Goal: Task Accomplishment & Management: Use online tool/utility

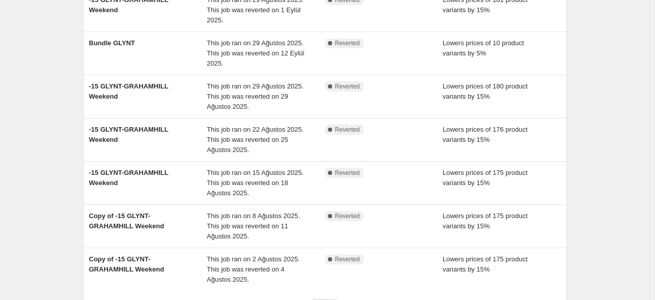
scroll to position [293, 0]
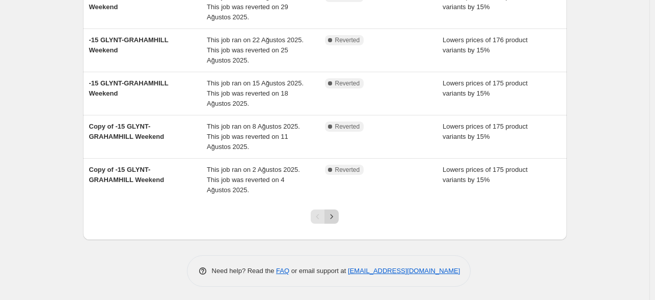
click at [337, 216] on icon "Next" at bounding box center [331, 217] width 10 height 10
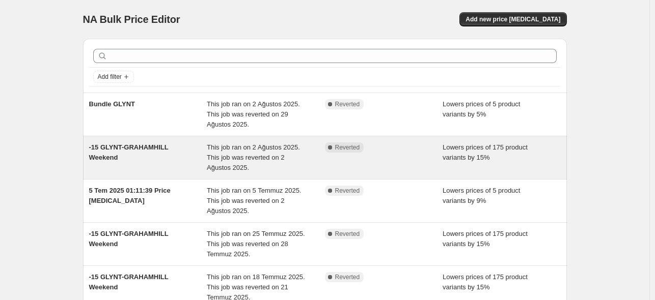
scroll to position [303, 0]
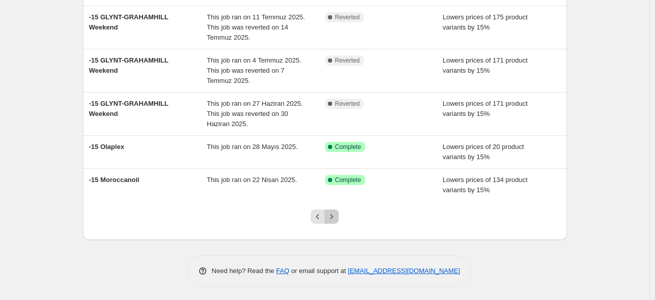
click at [336, 214] on icon "Next" at bounding box center [331, 217] width 10 height 10
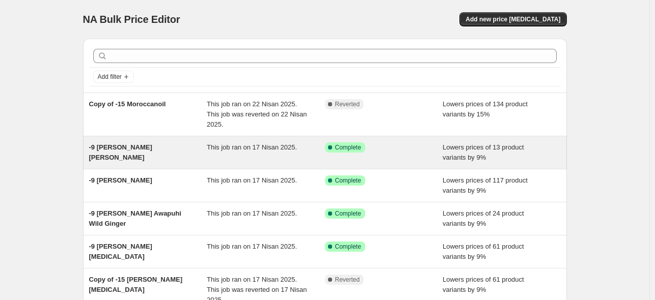
scroll to position [51, 0]
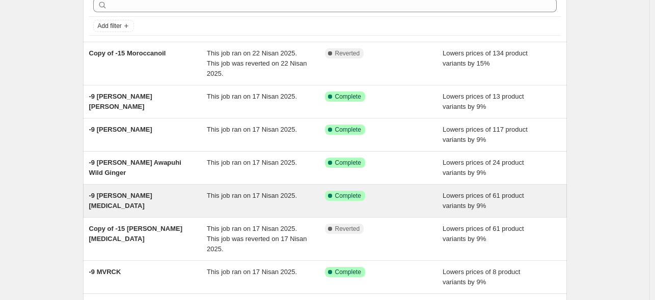
click at [226, 191] on div "This job ran on 17 Nisan 2025." at bounding box center [266, 201] width 118 height 20
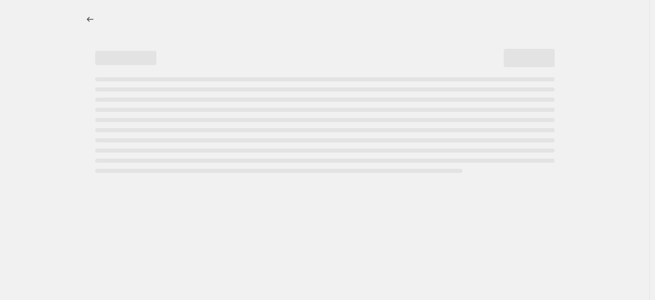
select select "percentage"
select select "collection"
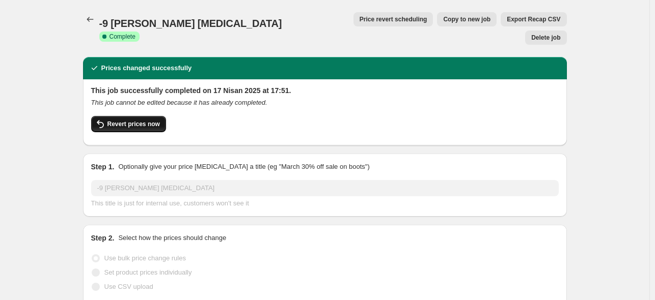
click at [125, 120] on span "Revert prices now" at bounding box center [133, 124] width 52 height 8
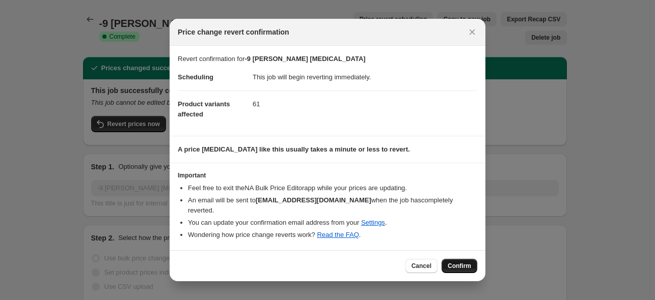
click at [467, 262] on span "Confirm" at bounding box center [458, 266] width 23 height 8
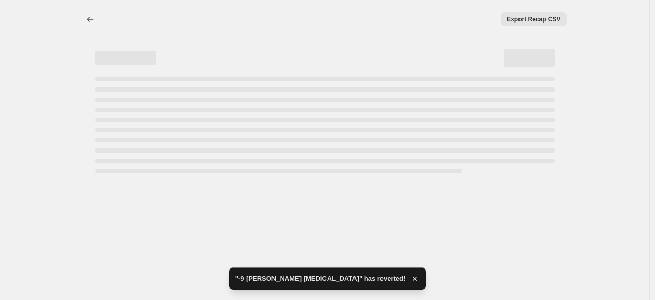
select select "percentage"
select select "collection"
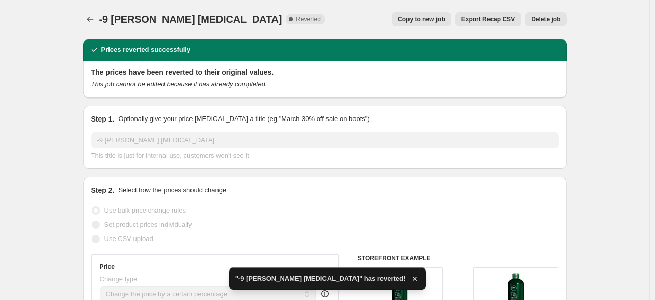
click at [421, 13] on button "Copy to new job" at bounding box center [421, 19] width 60 height 14
select select "percentage"
select select "collection"
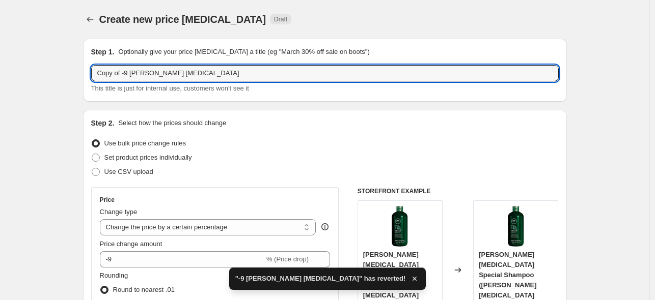
drag, startPoint x: 123, startPoint y: 73, endPoint x: 78, endPoint y: 69, distance: 44.5
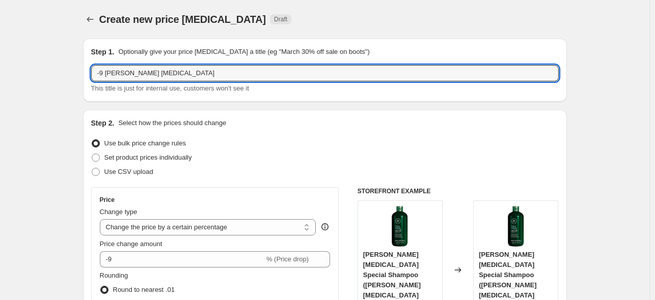
type input "-9 [PERSON_NAME] [MEDICAL_DATA]"
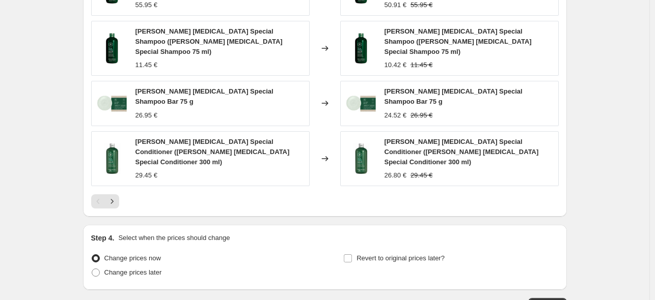
scroll to position [764, 0]
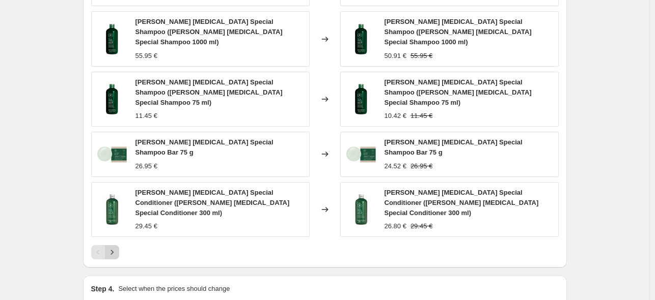
click at [117, 247] on icon "Next" at bounding box center [112, 252] width 10 height 10
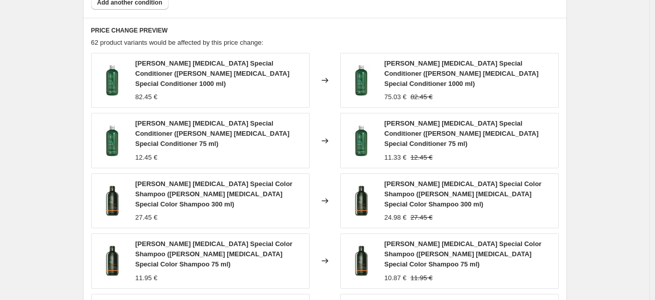
scroll to position [713, 0]
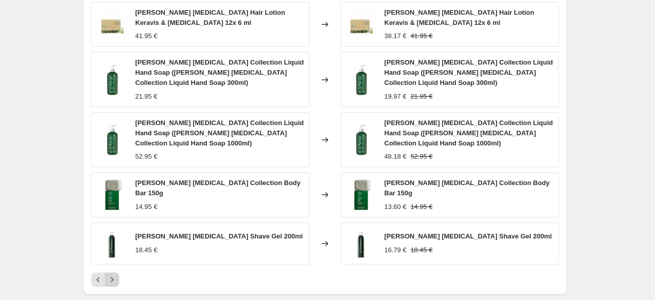
click at [114, 278] on icon "Next" at bounding box center [112, 280] width 10 height 10
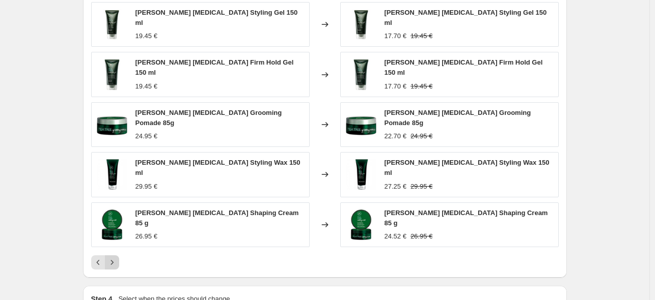
click at [112, 258] on icon "Next" at bounding box center [112, 263] width 10 height 10
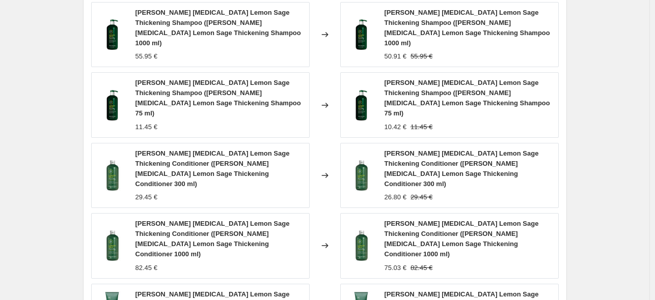
scroll to position [764, 0]
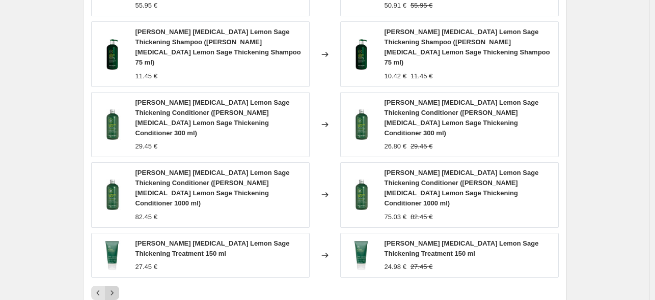
click at [112, 288] on icon "Next" at bounding box center [112, 293] width 10 height 10
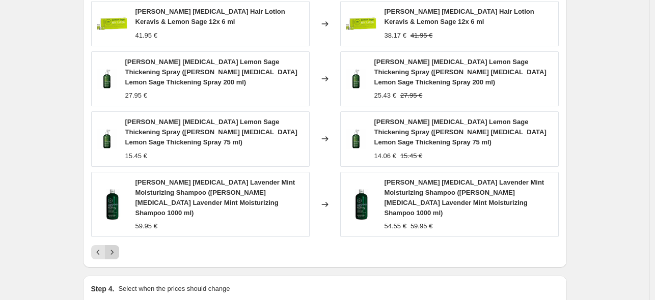
click at [113, 250] on icon "Next" at bounding box center [111, 252] width 3 height 5
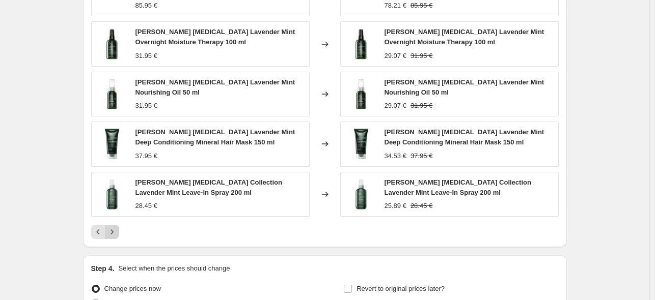
click at [113, 230] on icon "Next" at bounding box center [111, 232] width 3 height 5
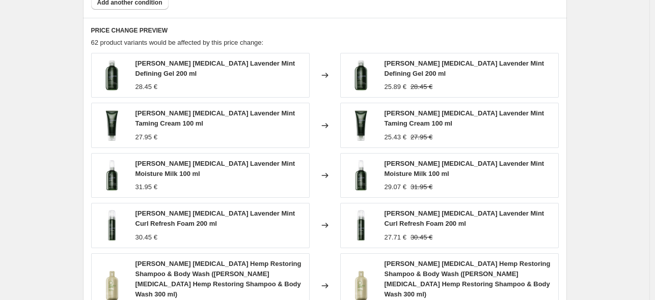
scroll to position [713, 0]
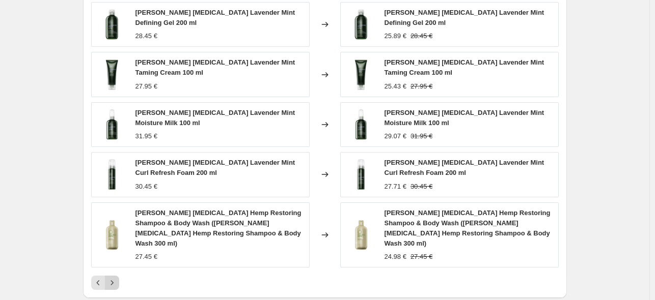
click at [117, 278] on icon "Next" at bounding box center [112, 283] width 10 height 10
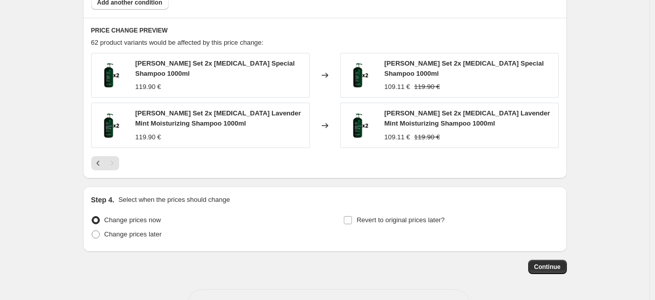
scroll to position [694, 0]
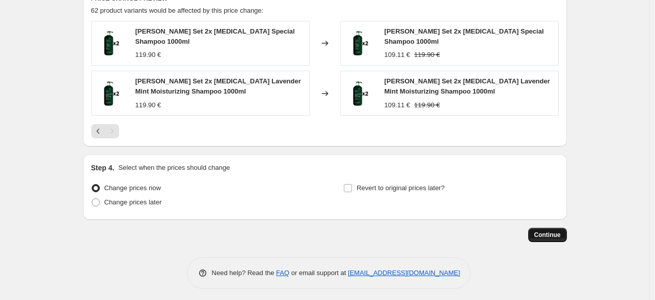
click at [560, 231] on span "Continue" at bounding box center [547, 235] width 26 height 8
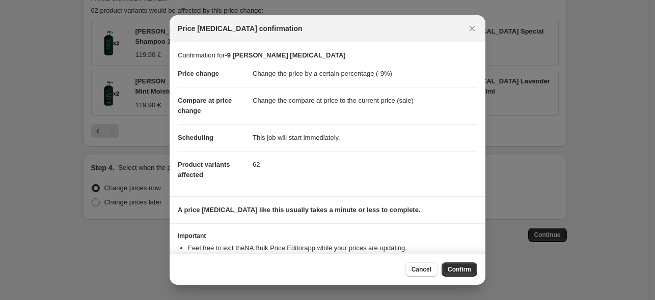
scroll to position [33, 0]
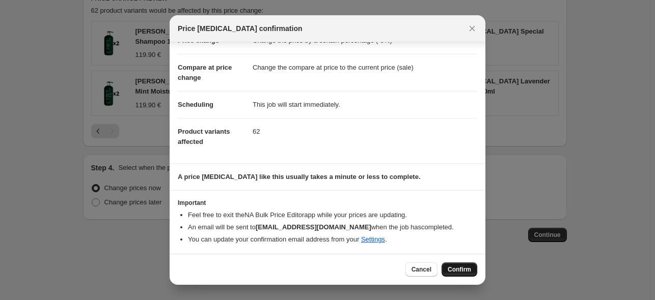
click at [464, 266] on span "Confirm" at bounding box center [458, 270] width 23 height 8
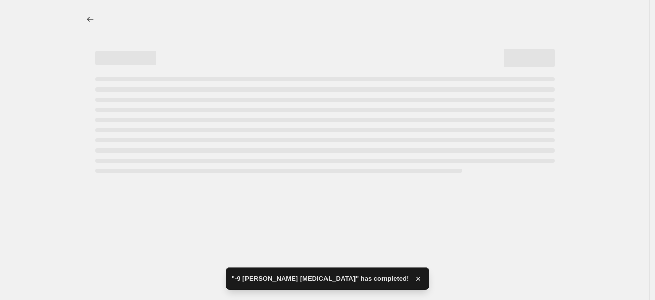
select select "percentage"
select select "collection"
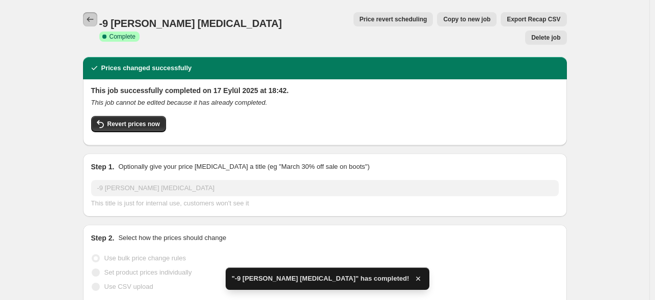
click at [94, 19] on icon "Price change jobs" at bounding box center [90, 19] width 10 height 10
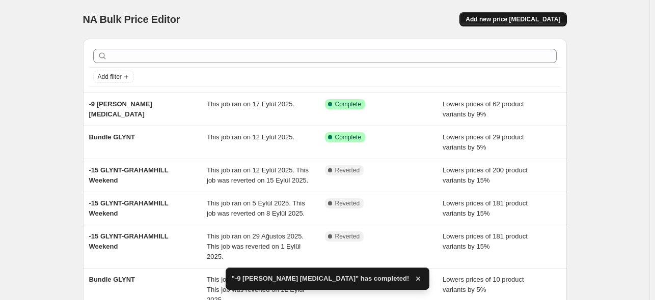
click at [508, 17] on span "Add new price [MEDICAL_DATA]" at bounding box center [512, 19] width 95 height 8
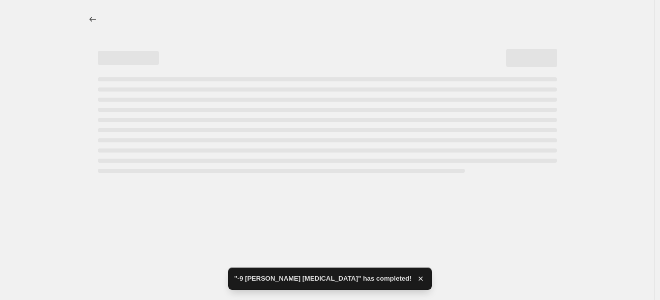
select select "percentage"
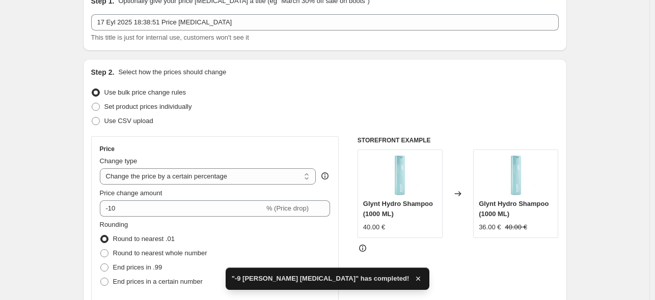
scroll to position [102, 0]
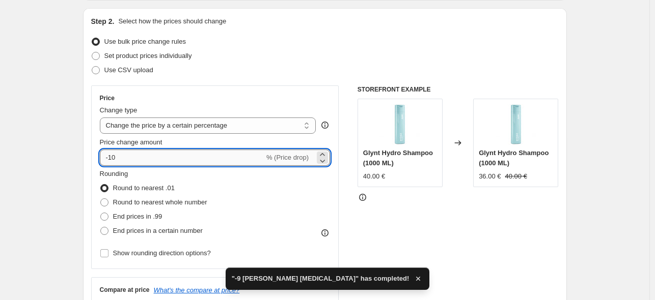
click at [157, 159] on input "-10" at bounding box center [182, 158] width 164 height 16
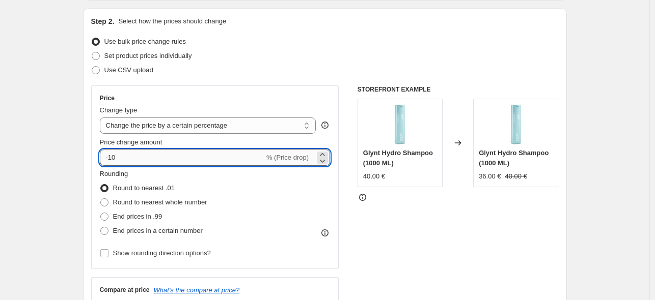
drag, startPoint x: 112, startPoint y: 158, endPoint x: 118, endPoint y: 158, distance: 5.6
click at [118, 158] on input "-10" at bounding box center [182, 158] width 164 height 16
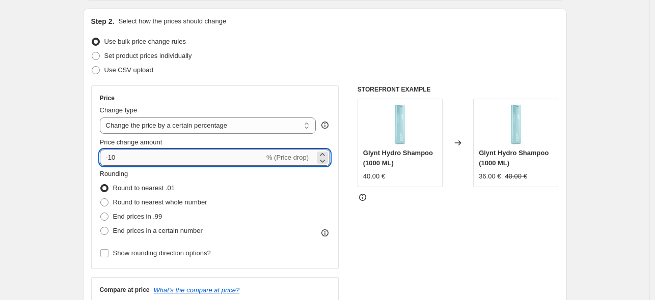
click at [183, 152] on input "-10" at bounding box center [182, 158] width 164 height 16
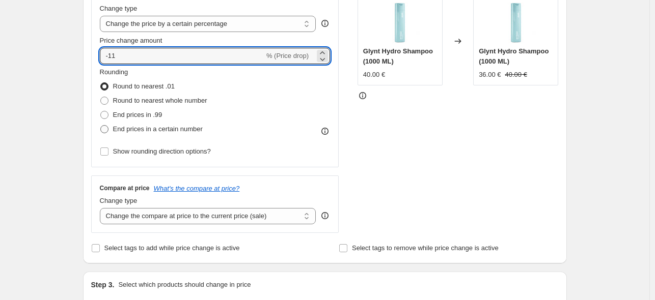
scroll to position [255, 0]
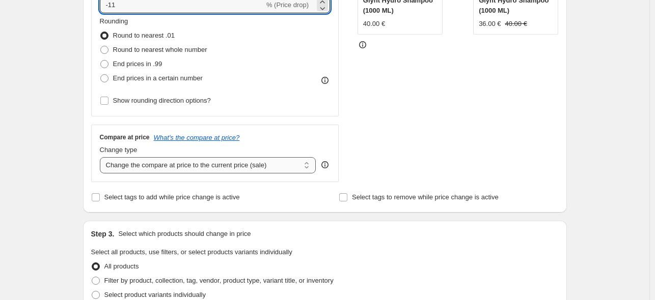
type input "-11"
click at [199, 166] on select "Change the compare at price to the current price (sale) Change the compare at p…" at bounding box center [208, 165] width 216 height 16
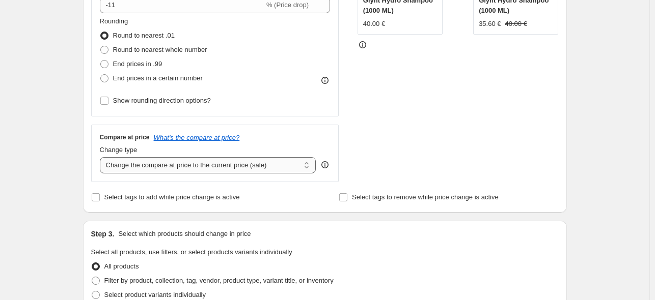
select select "no_change"
click at [102, 157] on select "Change the compare at price to the current price (sale) Change the compare at p…" at bounding box center [208, 165] width 216 height 16
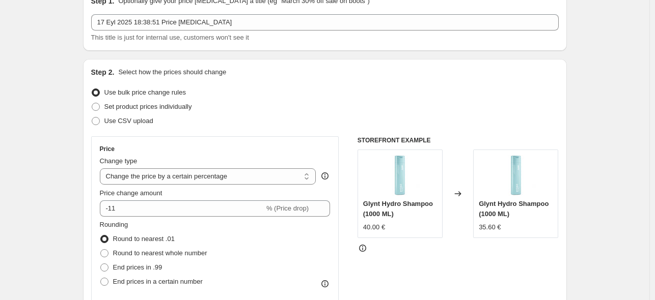
scroll to position [0, 0]
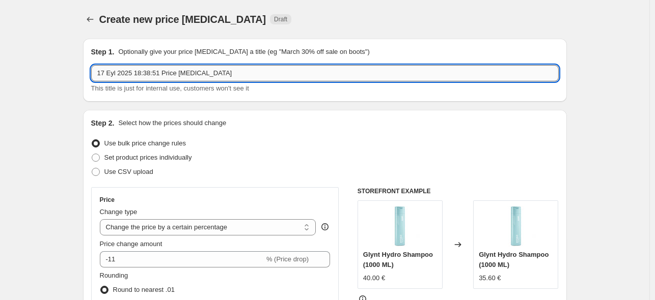
click at [169, 75] on input "17 Eyl 2025 18:38:51 Price [MEDICAL_DATA]" at bounding box center [324, 73] width 467 height 16
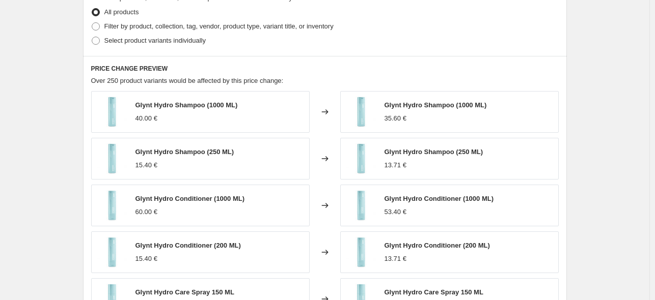
scroll to position [458, 0]
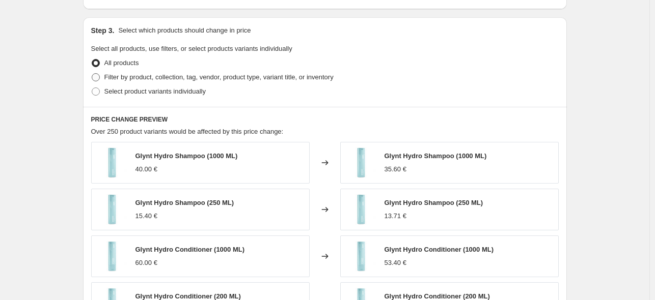
type input "Bundle PM -11%"
click at [151, 79] on span "Filter by product, collection, tag, vendor, product type, variant title, or inv…" at bounding box center [218, 77] width 229 height 8
click at [92, 74] on input "Filter by product, collection, tag, vendor, product type, variant title, or inv…" at bounding box center [92, 73] width 1 height 1
radio input "true"
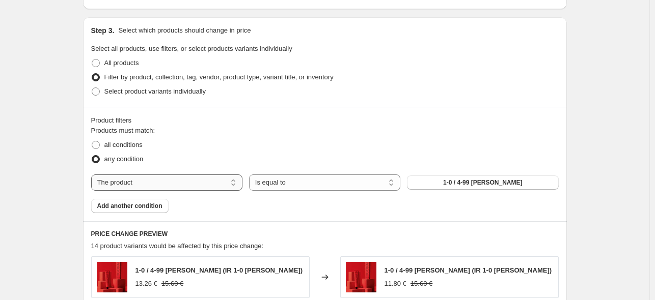
click at [137, 181] on select "The product The product's collection The product's tag The product's vendor The…" at bounding box center [166, 183] width 151 height 16
select select "tag"
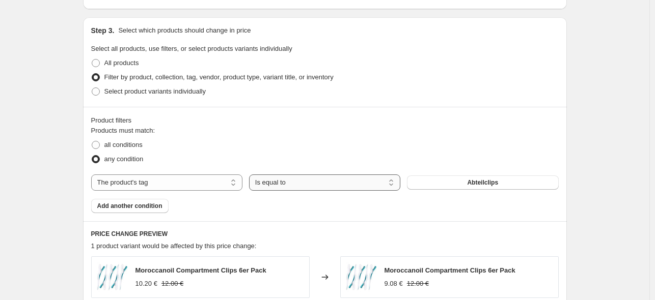
click at [305, 186] on select "Is equal to Is not equal to" at bounding box center [324, 183] width 151 height 16
click at [418, 187] on button "Abteilclips" at bounding box center [482, 183] width 151 height 14
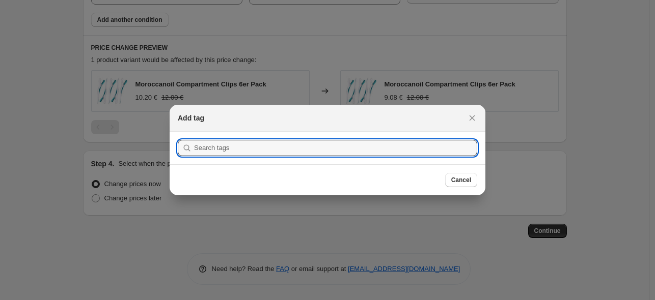
scroll to position [0, 0]
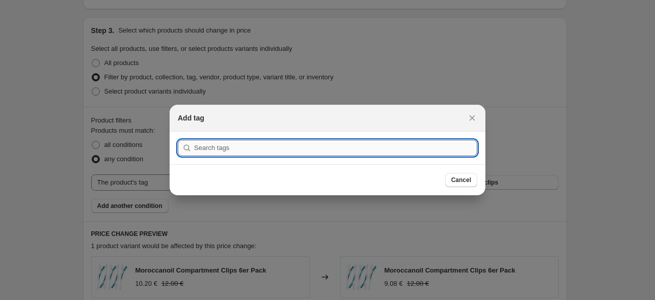
click at [253, 151] on input ":ra1:" at bounding box center [335, 148] width 283 height 16
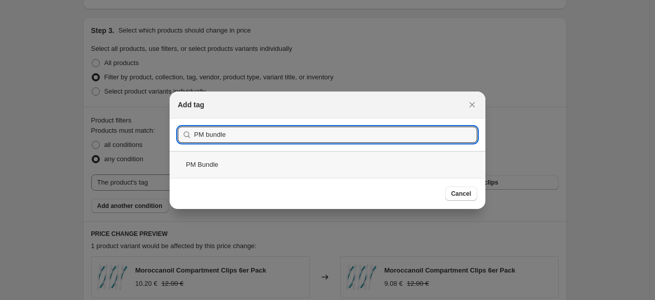
type input "PM bundle"
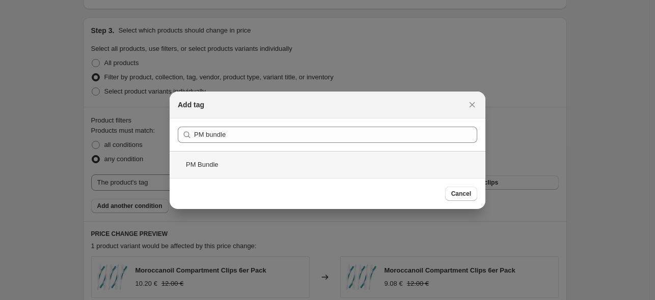
click at [246, 158] on div "PM Bundle" at bounding box center [328, 164] width 316 height 27
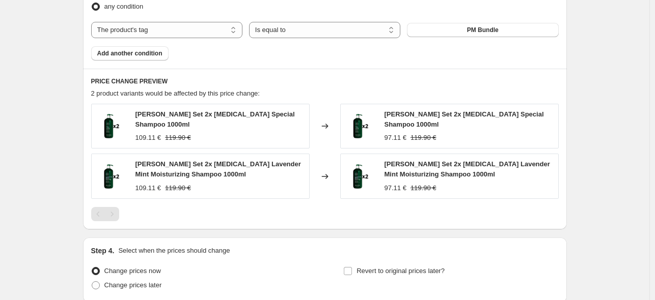
scroll to position [662, 0]
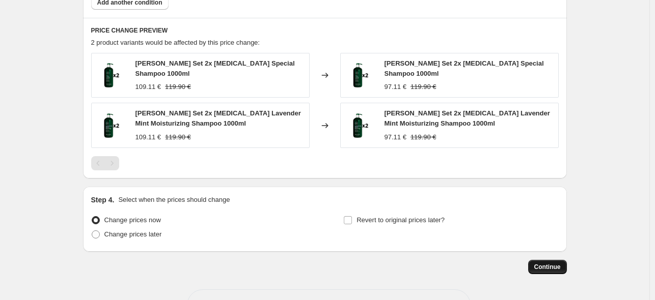
click at [553, 263] on span "Continue" at bounding box center [547, 267] width 26 height 8
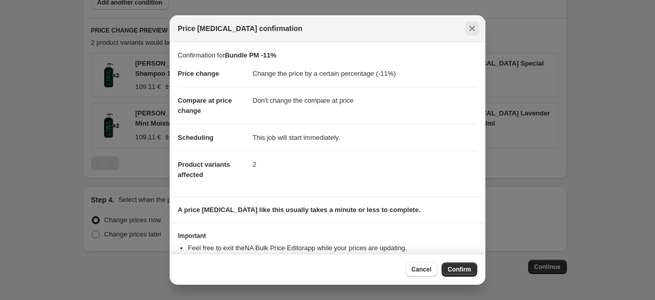
click at [469, 24] on icon "Close" at bounding box center [472, 28] width 10 height 10
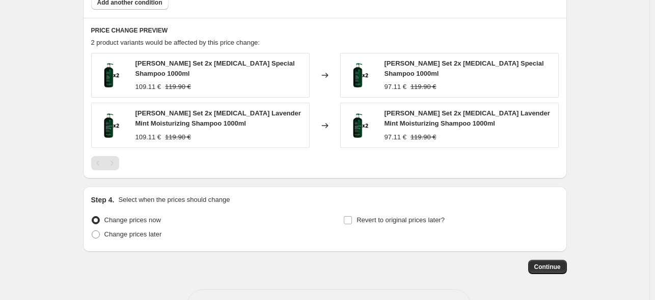
click at [142, 83] on span "109.11 €" at bounding box center [148, 87] width 26 height 8
drag, startPoint x: 142, startPoint y: 77, endPoint x: 189, endPoint y: 81, distance: 48.0
click at [189, 82] on div "109.11 € 119.90 €" at bounding box center [219, 87] width 169 height 10
copy div "109.11 € 119.90 €"
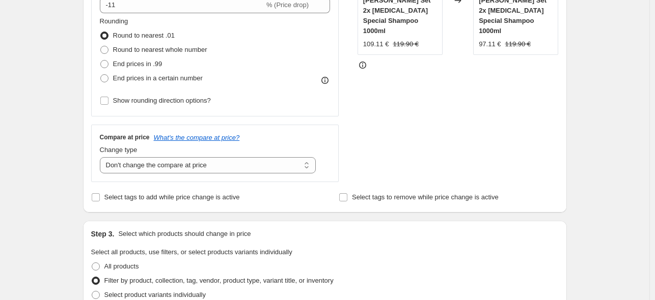
scroll to position [204, 0]
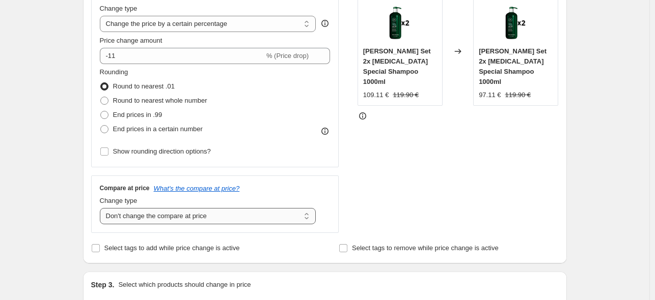
click at [185, 223] on select "Change the compare at price to the current price (sale) Change the compare at p…" at bounding box center [208, 216] width 216 height 16
click at [428, 184] on div "STOREFRONT EXAMPLE [PERSON_NAME] Set 2x [MEDICAL_DATA] Special Shampoo 1000ml 1…" at bounding box center [457, 108] width 201 height 249
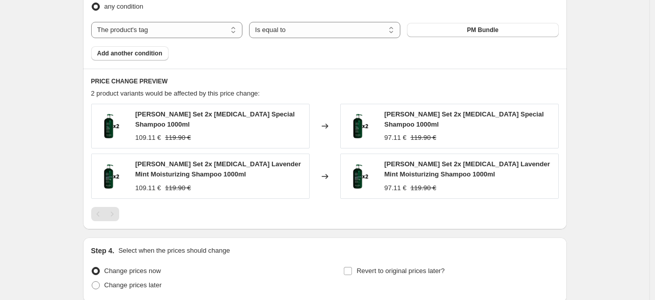
scroll to position [662, 0]
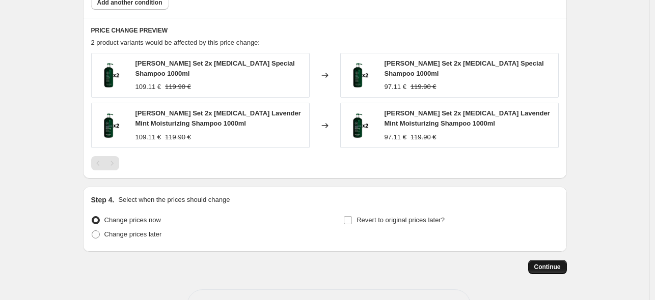
click at [554, 263] on span "Continue" at bounding box center [547, 267] width 26 height 8
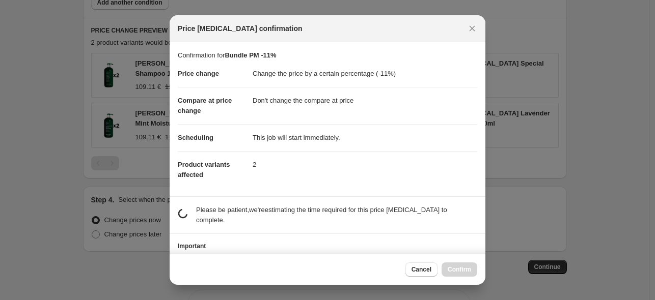
scroll to position [0, 0]
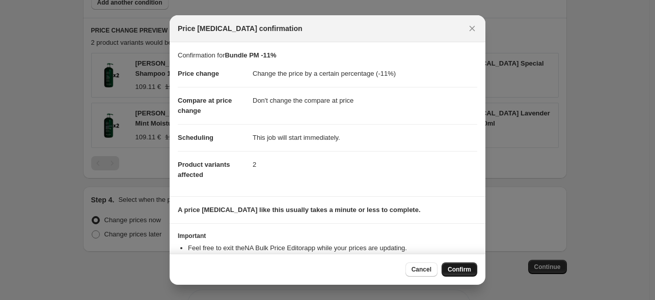
click at [464, 273] on span "Confirm" at bounding box center [458, 270] width 23 height 8
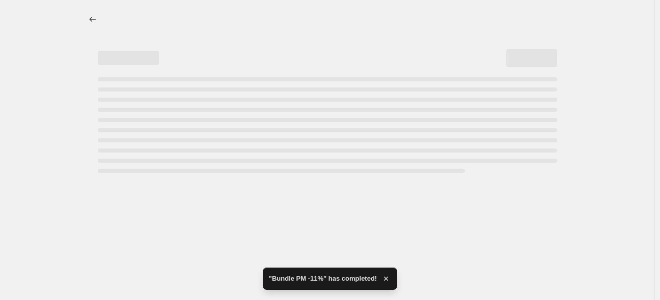
select select "percentage"
select select "no_change"
select select "tag"
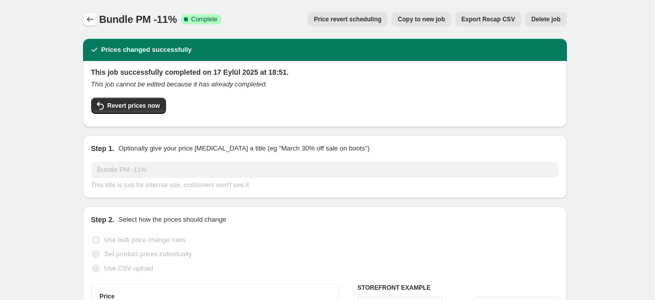
click at [91, 15] on icon "Price change jobs" at bounding box center [90, 19] width 10 height 10
